Goal: Task Accomplishment & Management: Complete application form

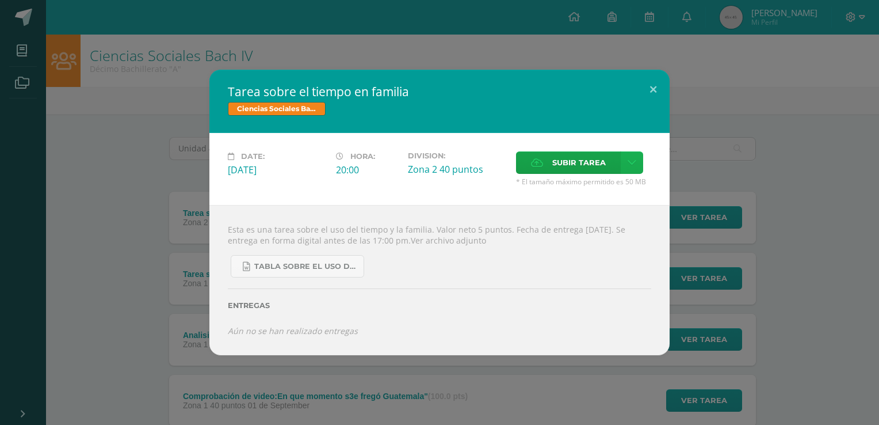
scroll to position [64, 0]
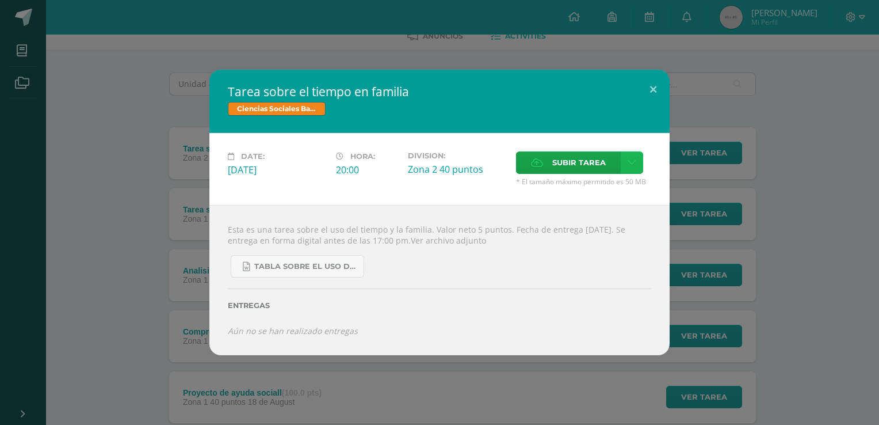
click at [633, 158] on icon at bounding box center [632, 163] width 9 height 10
click at [596, 180] on link "Subir enlace" at bounding box center [591, 189] width 115 height 18
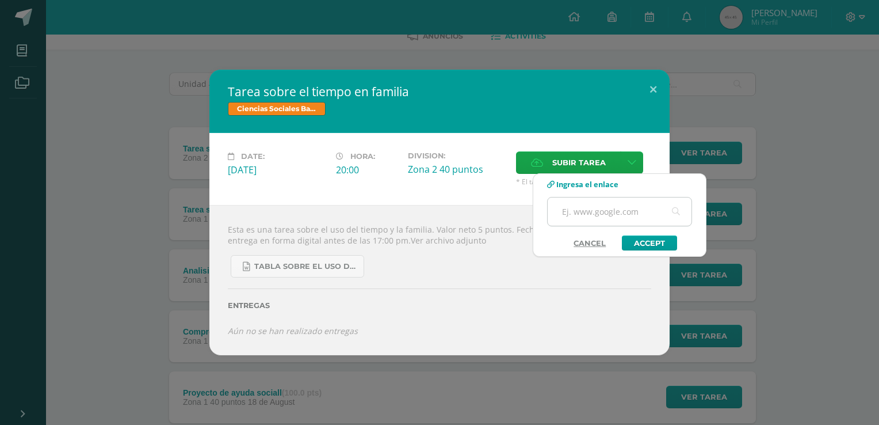
click at [578, 211] on input "text" at bounding box center [620, 211] width 144 height 28
paste input "[URL][DOMAIN_NAME]"
type input "[URL][DOMAIN_NAME]"
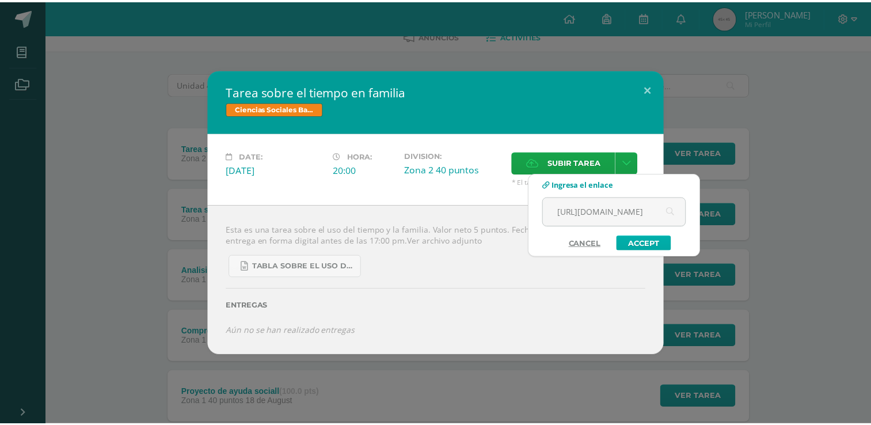
scroll to position [0, 0]
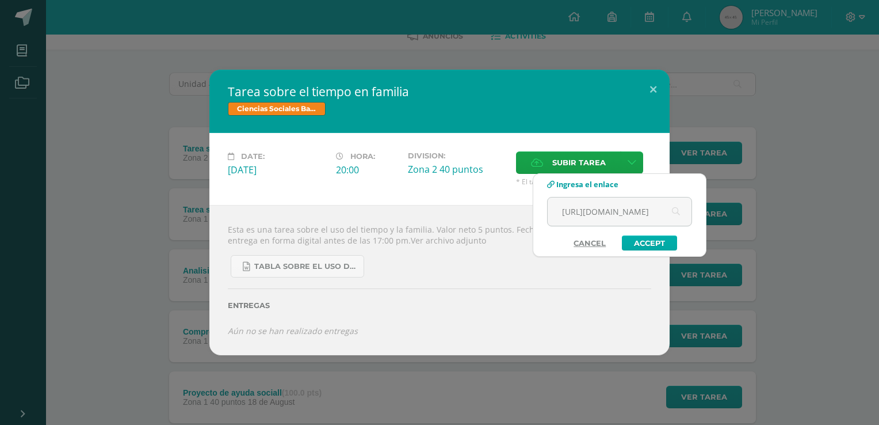
click at [641, 238] on link "Accept" at bounding box center [649, 242] width 55 height 15
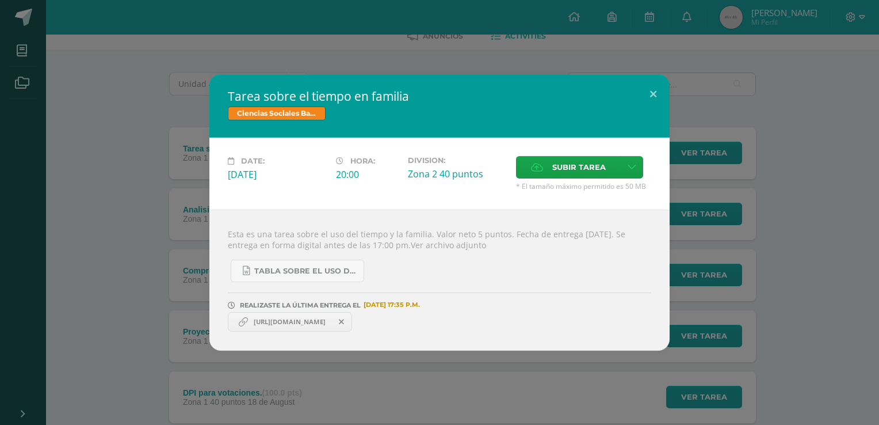
click at [818, 162] on div "Tarea sobre el tiempo en familia Ciencias Sociales [PERSON_NAME] IV Date: [DATE…" at bounding box center [440, 212] width 870 height 276
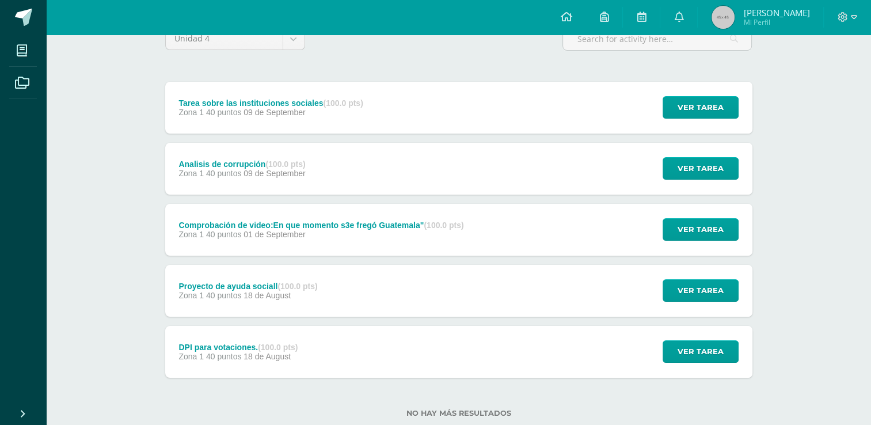
scroll to position [113, 0]
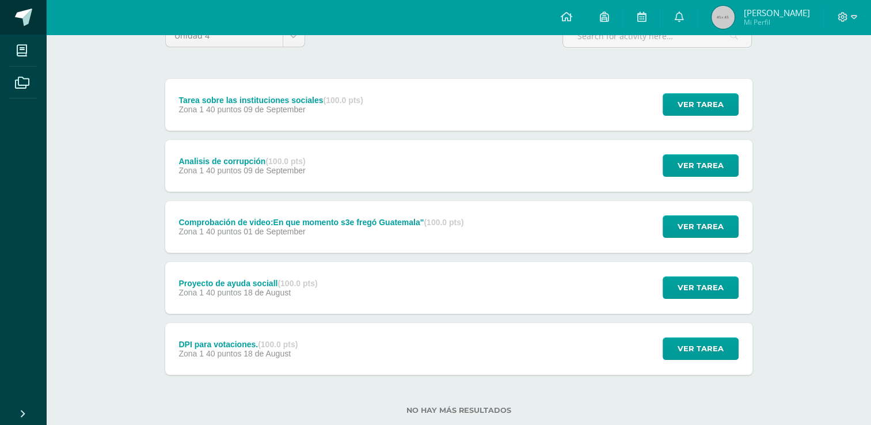
click at [30, 6] on link at bounding box center [23, 17] width 46 height 35
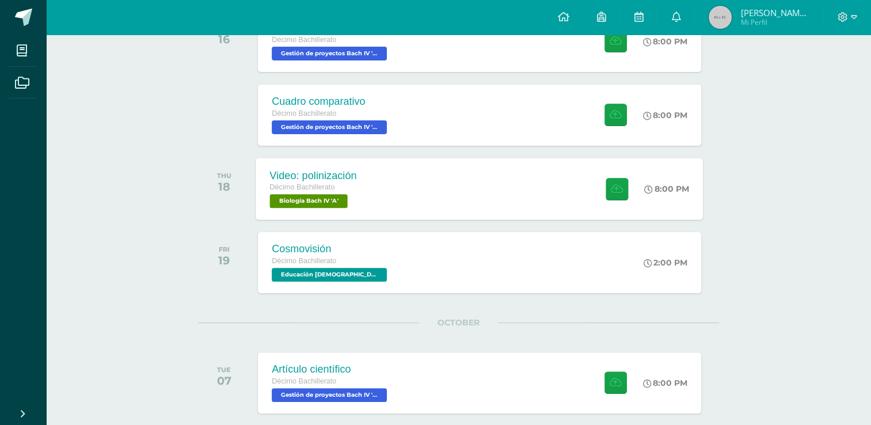
scroll to position [343, 0]
